Goal: Transaction & Acquisition: Purchase product/service

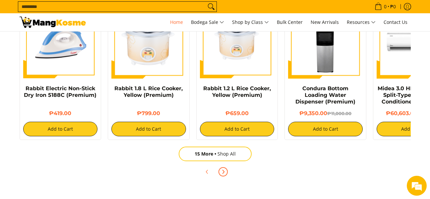
click at [222, 173] on icon "Next" at bounding box center [222, 171] width 5 height 5
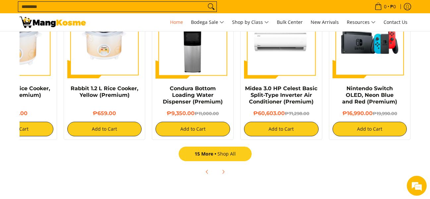
scroll to position [0, 237]
click at [217, 152] on span "15 More" at bounding box center [206, 154] width 23 height 6
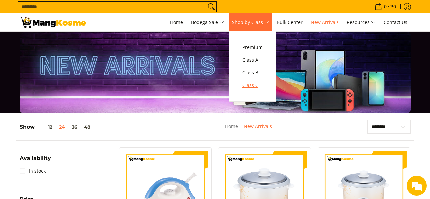
click at [256, 87] on span "Class C" at bounding box center [252, 85] width 20 height 8
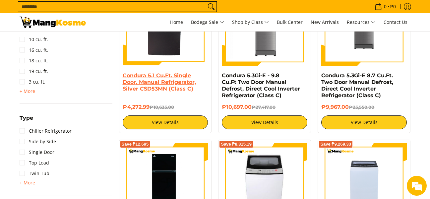
scroll to position [497, 0]
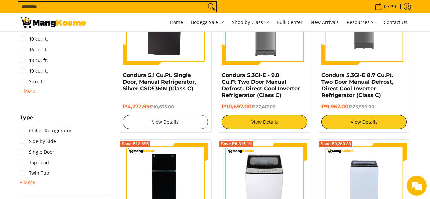
click at [159, 119] on link "View Details" at bounding box center [166, 122] width 86 height 14
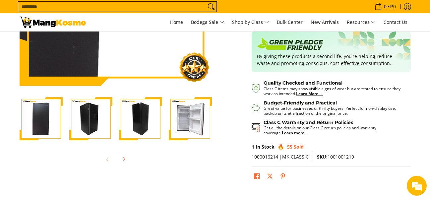
scroll to position [166, 0]
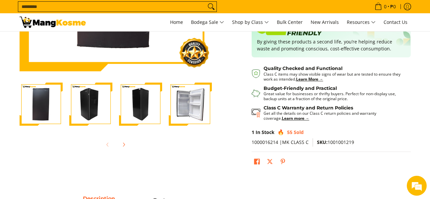
click at [193, 105] on img "Condura 5.1 Cu.Ft. Single Door, Manual Refrigerator, Silver CSD53MN (Class C)-4" at bounding box center [190, 104] width 43 height 43
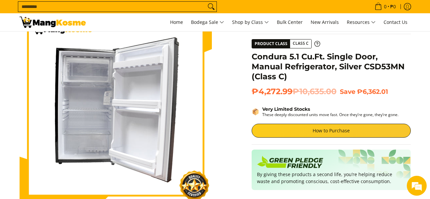
scroll to position [0, 0]
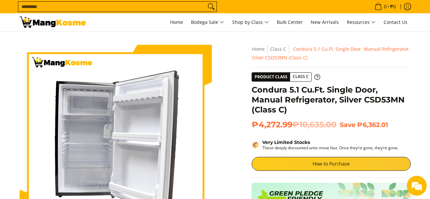
drag, startPoint x: 238, startPoint y: 141, endPoint x: 245, endPoint y: 113, distance: 28.6
click at [245, 113] on div "Skip to Main Content Enable zoom Disable zoom Enable zoom Disable zoom Enable z…" at bounding box center [215, 194] width 398 height 298
